Goal: Book appointment/travel/reservation

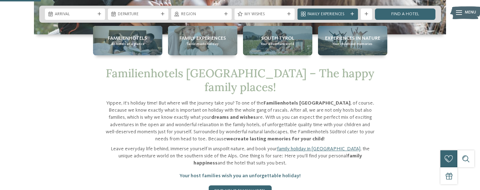
scroll to position [206, 0]
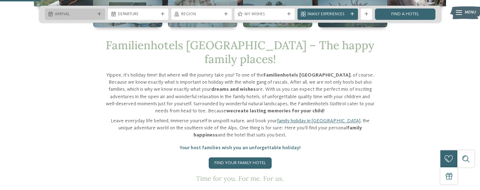
click at [81, 13] on span "Arrival" at bounding box center [75, 15] width 41 height 6
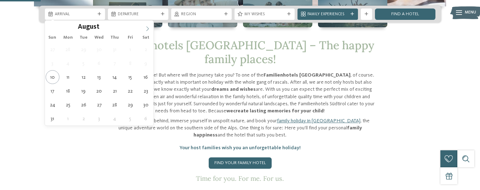
click at [147, 28] on icon at bounding box center [147, 28] width 5 height 5
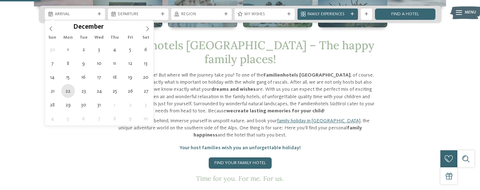
type div "[DATE]"
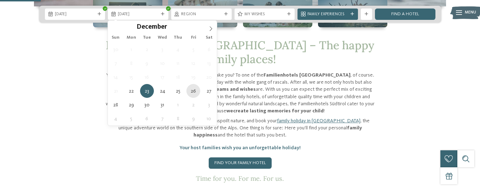
type div "[DATE]"
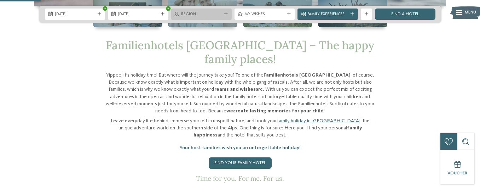
click at [201, 17] on div "Region" at bounding box center [201, 13] width 60 height 11
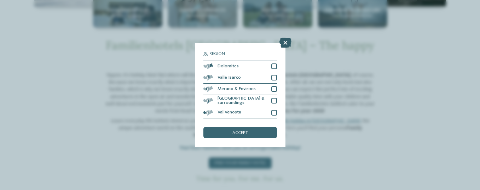
click at [282, 44] on icon at bounding box center [285, 43] width 12 height 10
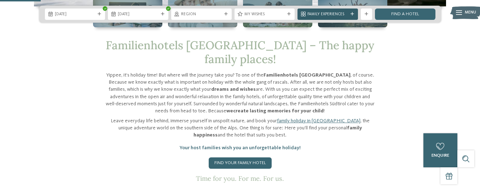
click at [329, 14] on span "Family Experiences" at bounding box center [327, 15] width 41 height 6
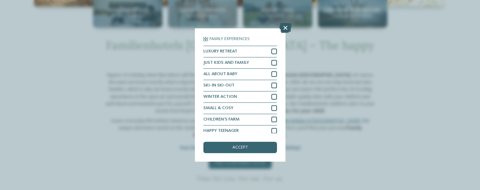
click at [285, 23] on icon at bounding box center [285, 28] width 12 height 10
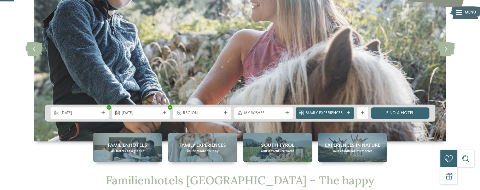
scroll to position [74, 0]
